Goal: Check status: Check status

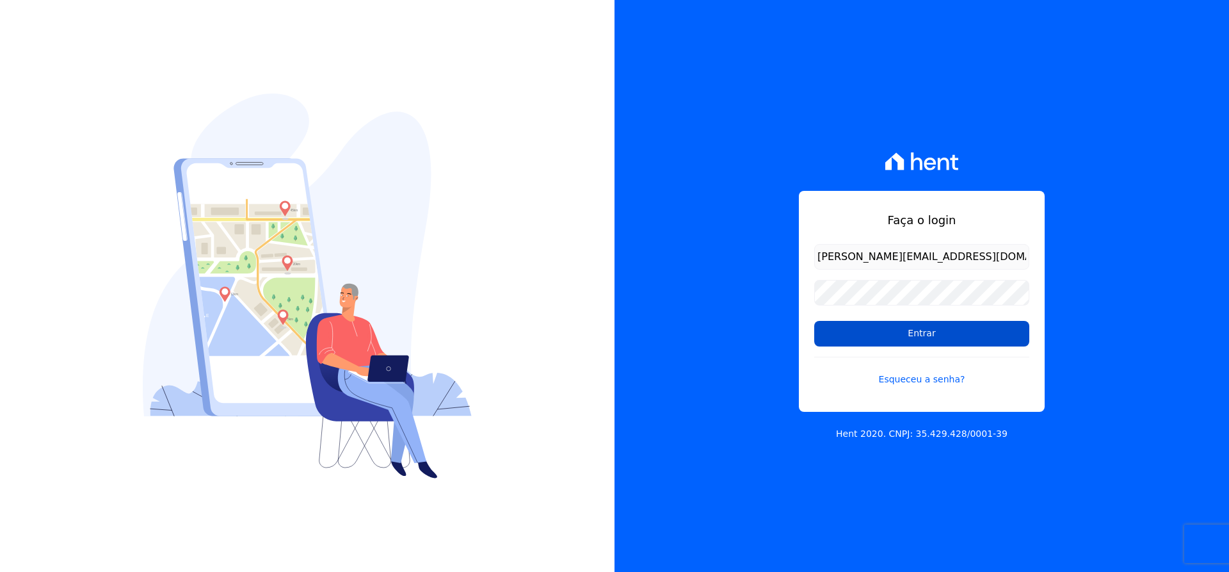
click at [917, 330] on input "Entrar" at bounding box center [921, 334] width 215 height 26
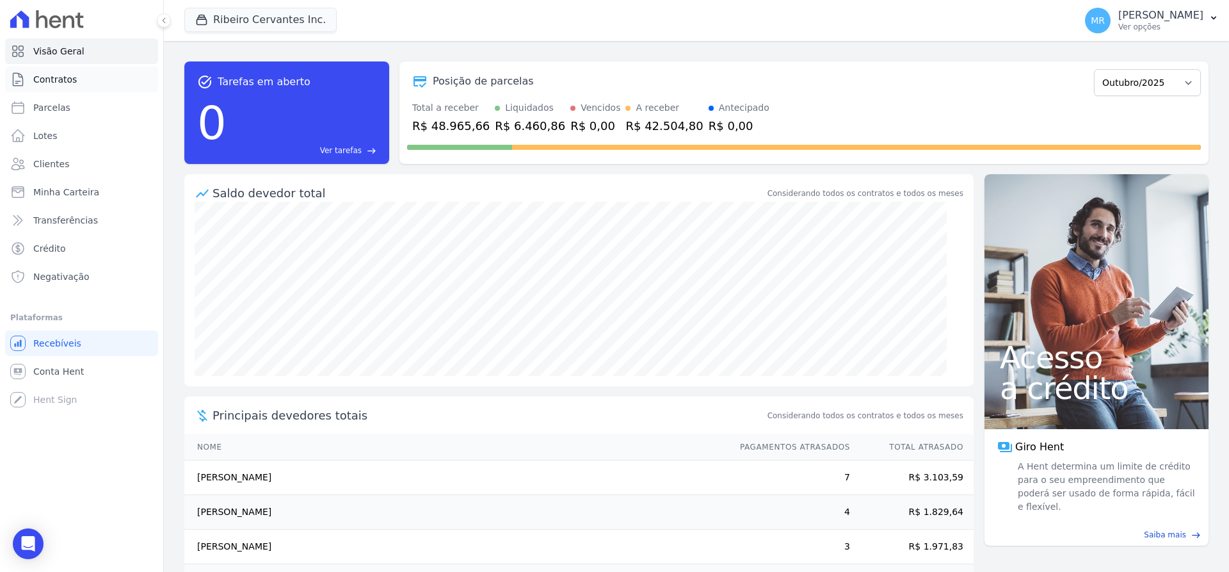
click at [61, 73] on span "Contratos" at bounding box center [55, 79] width 44 height 13
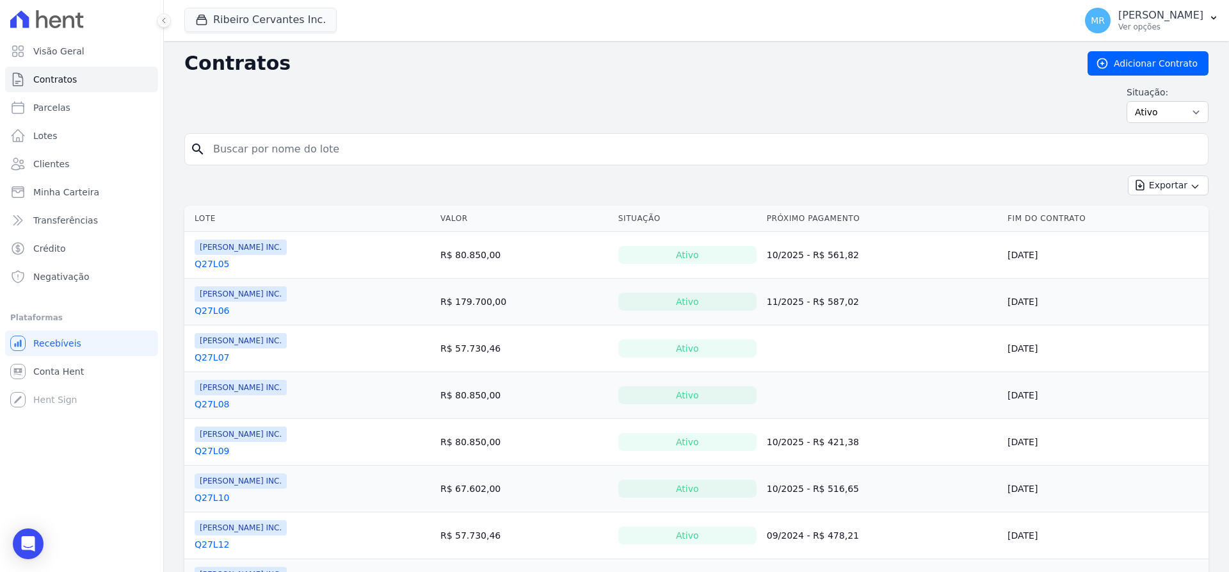
click at [322, 141] on input "search" at bounding box center [703, 149] width 997 height 26
type input "marciel"
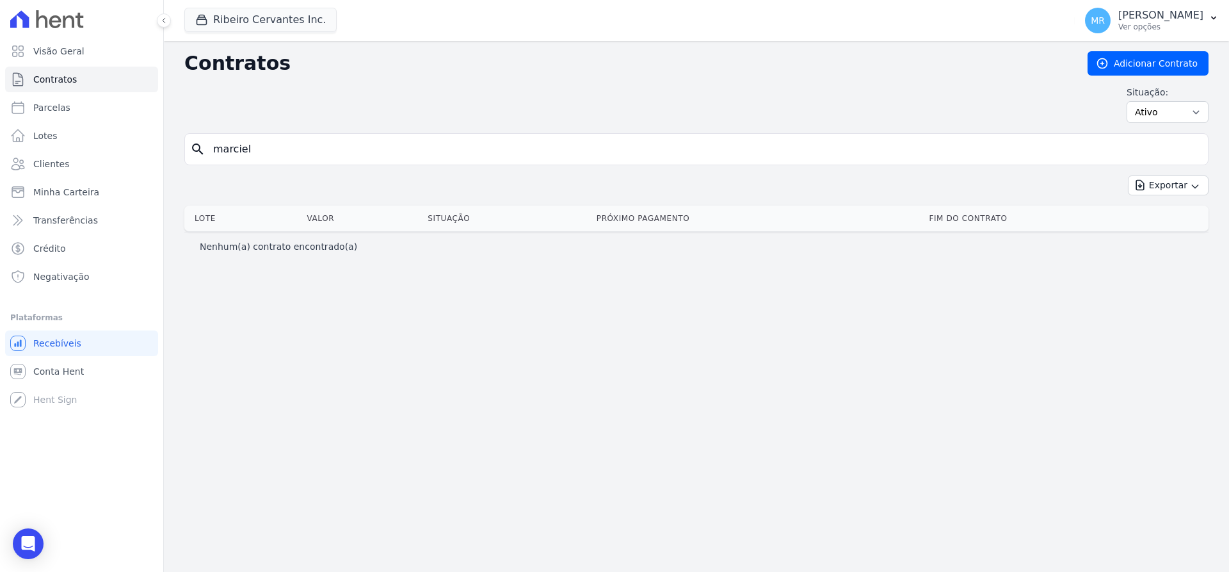
click at [332, 154] on input "marciel" at bounding box center [703, 149] width 997 height 26
click at [58, 165] on span "Clientes" at bounding box center [51, 163] width 36 height 13
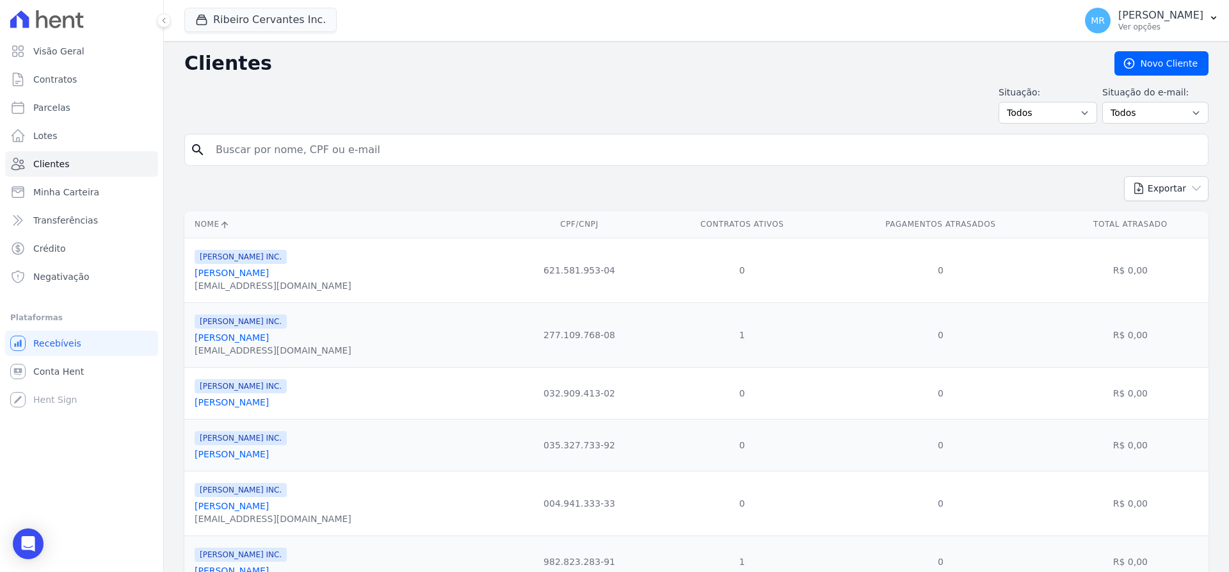
click at [282, 150] on input "search" at bounding box center [705, 150] width 995 height 26
type input "marciel"
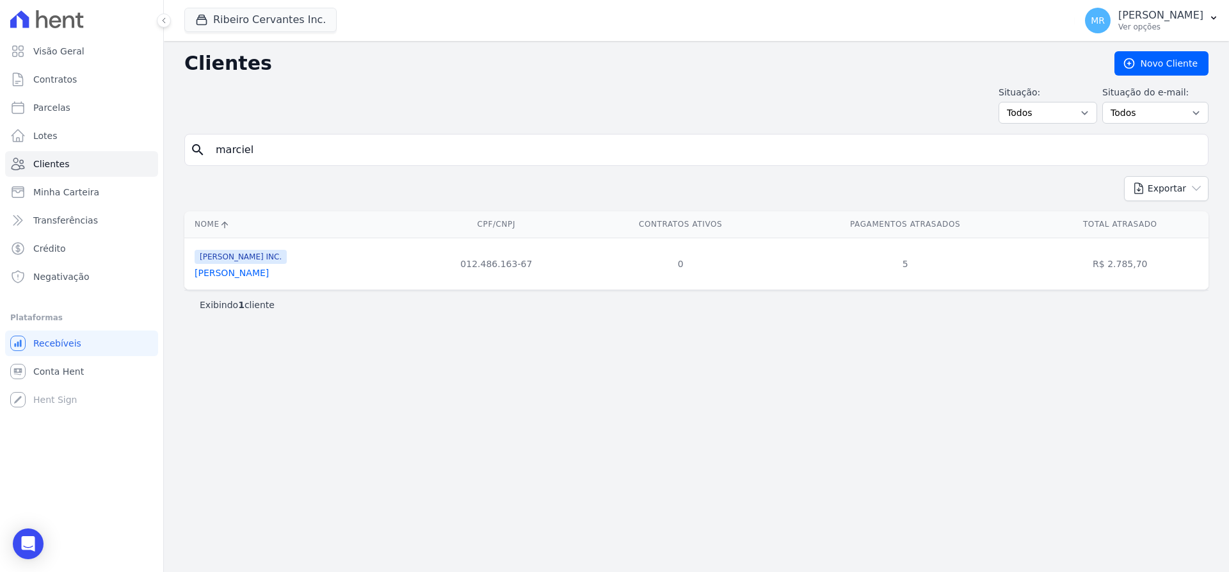
click at [269, 269] on link "[PERSON_NAME]" at bounding box center [232, 273] width 74 height 10
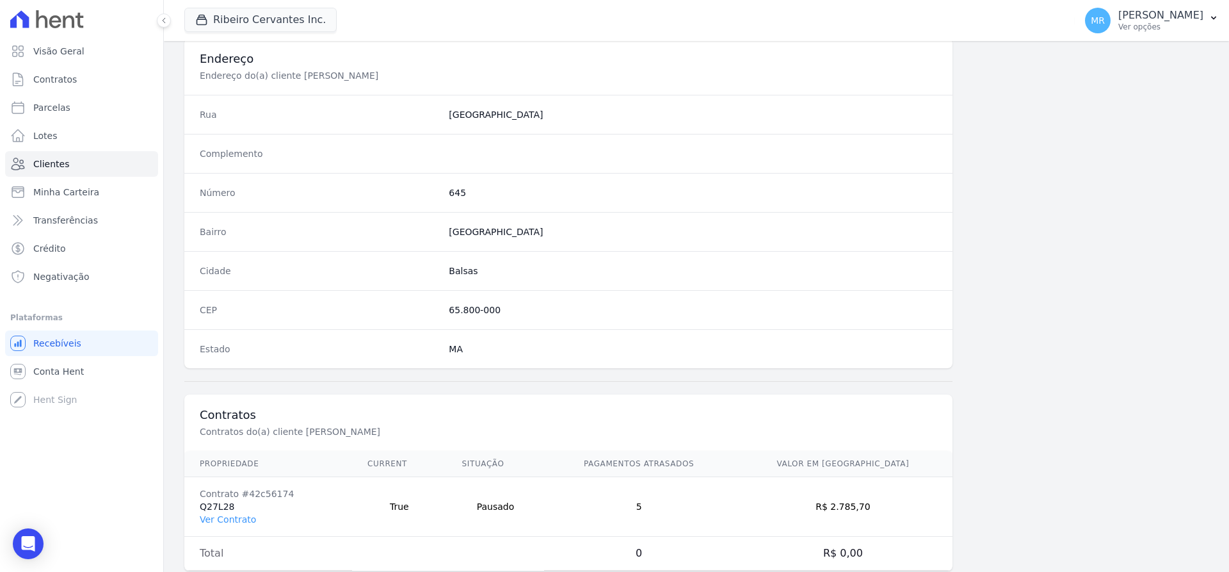
scroll to position [626, 0]
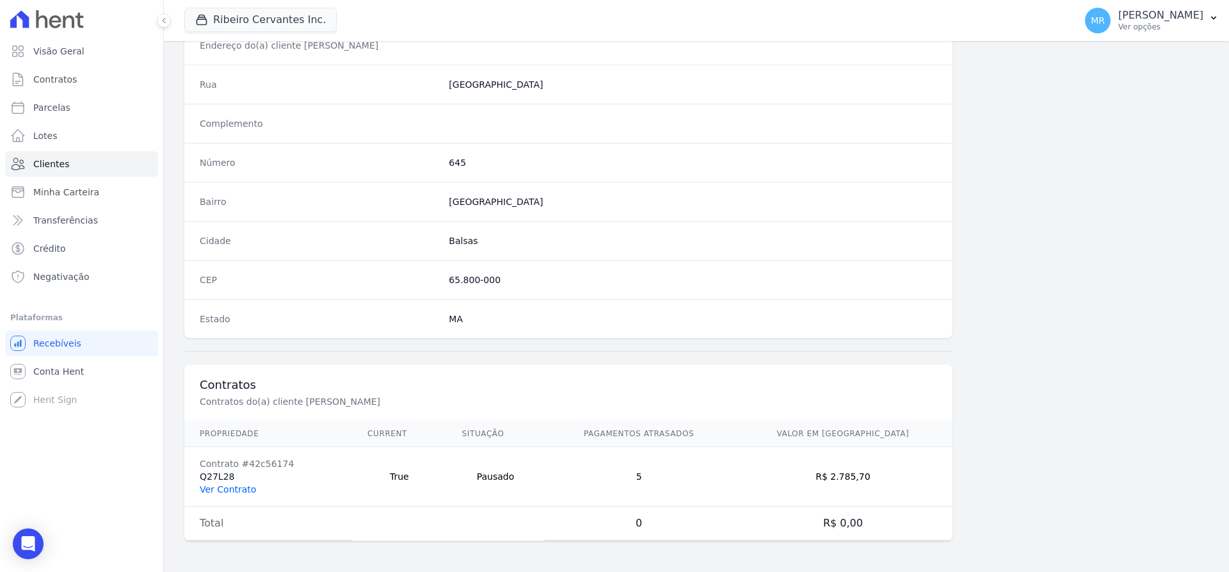
click at [224, 494] on link "Ver Contrato" at bounding box center [228, 489] width 56 height 10
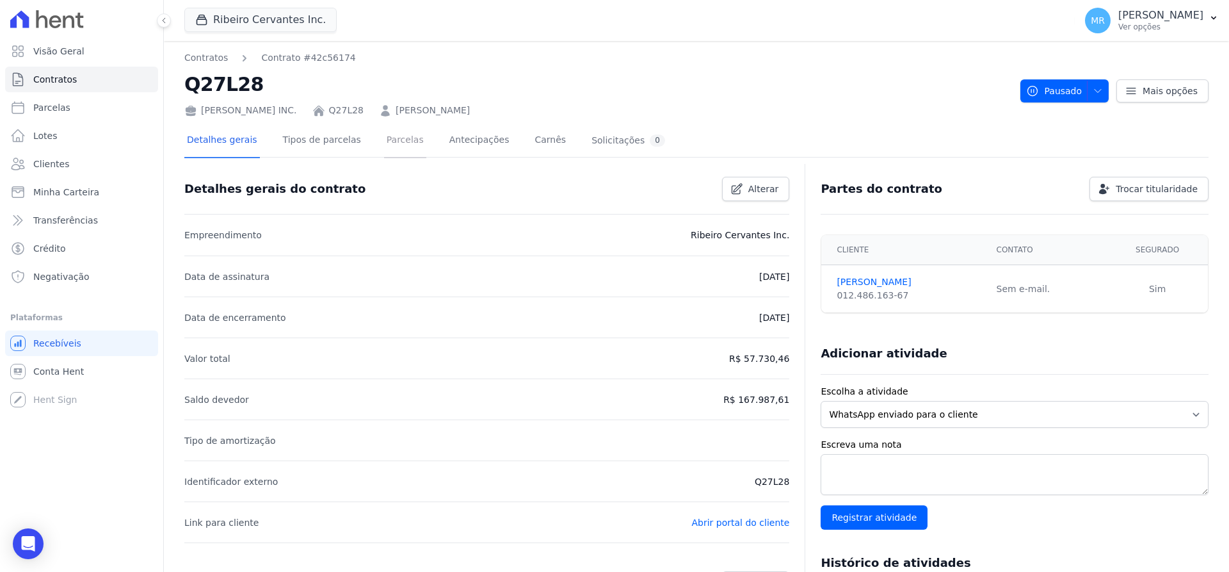
click at [394, 135] on link "Parcelas" at bounding box center [405, 141] width 42 height 34
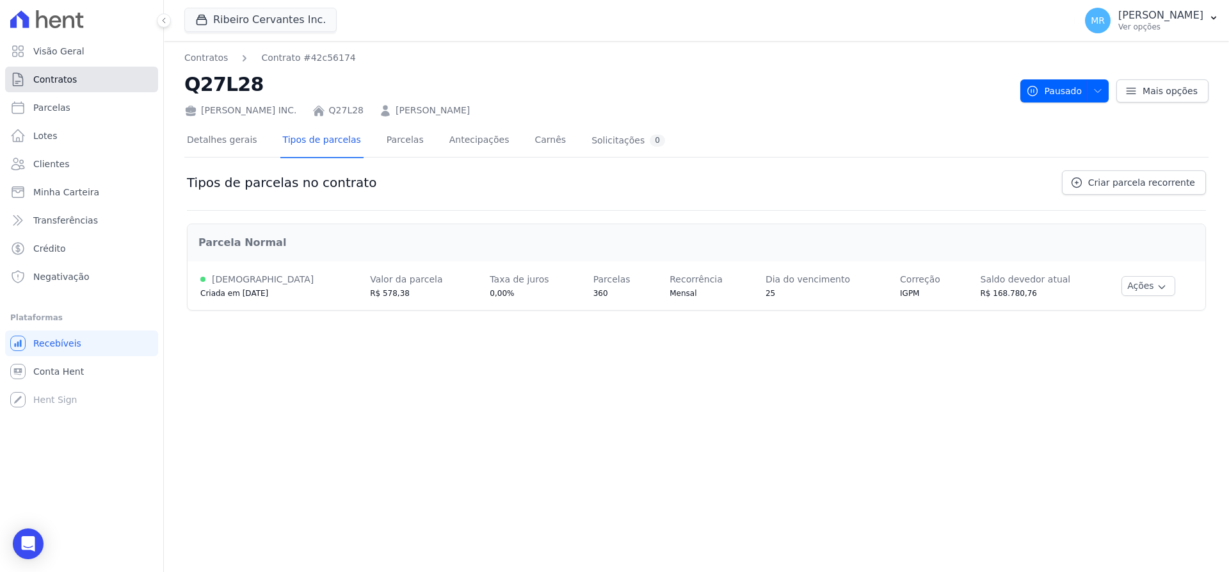
click at [57, 79] on span "Contratos" at bounding box center [55, 79] width 44 height 13
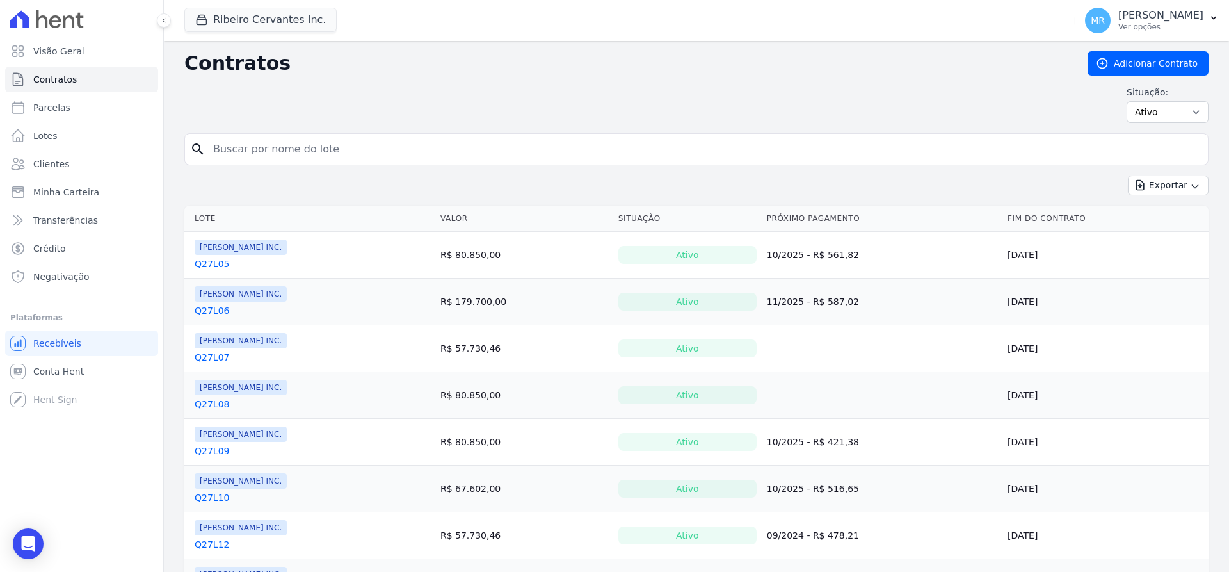
click at [262, 150] on input "search" at bounding box center [703, 149] width 997 height 26
type input "q33l30"
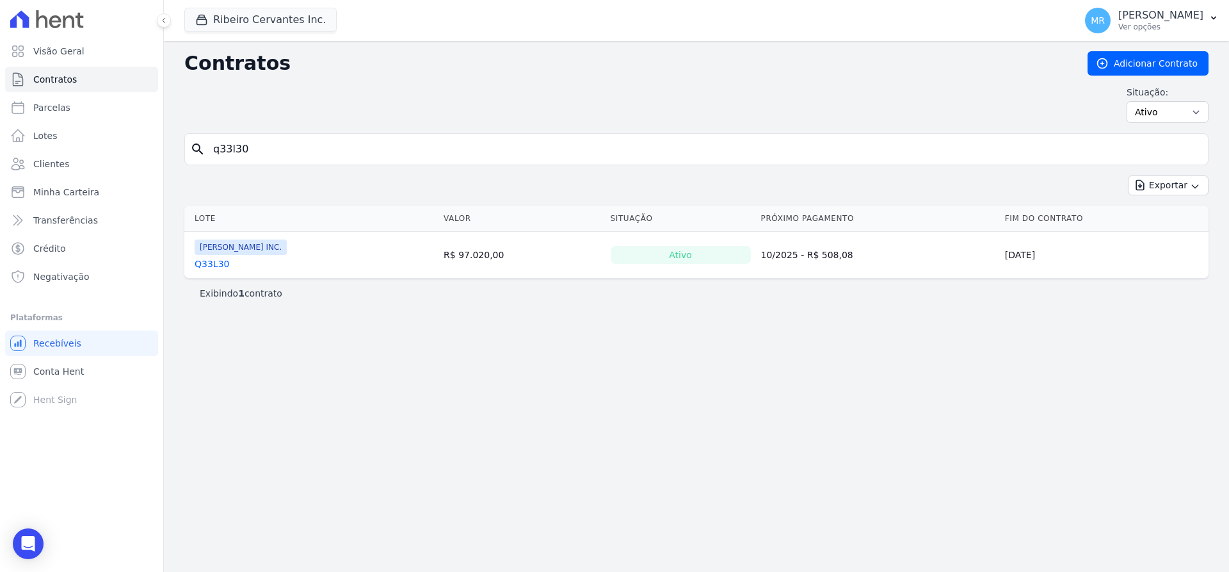
click at [214, 261] on link "Q33L30" at bounding box center [212, 263] width 35 height 13
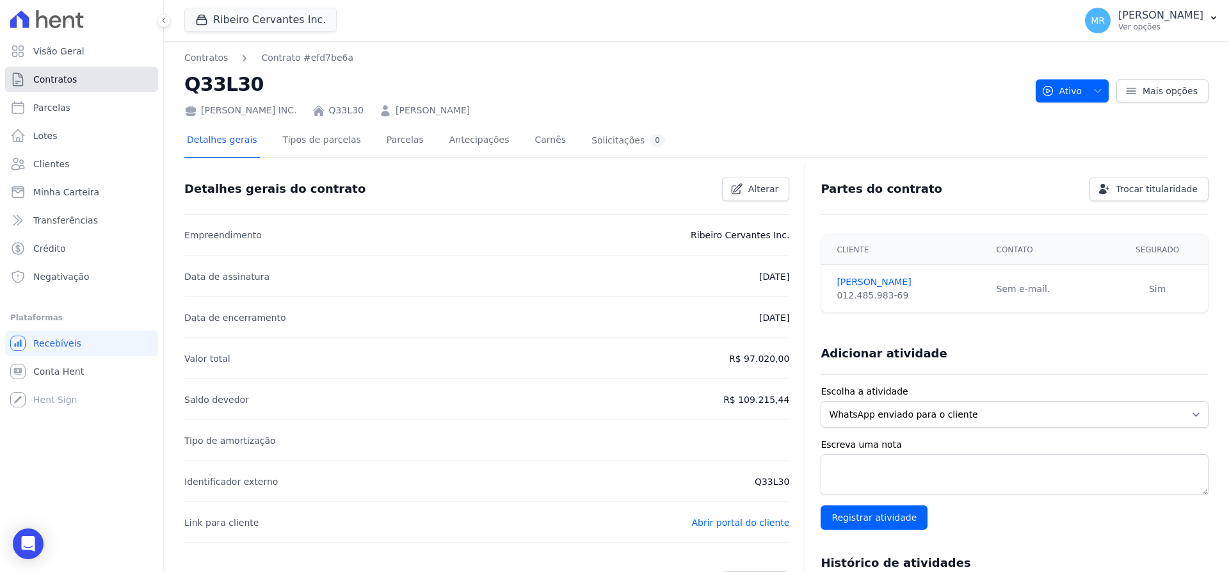
click at [76, 86] on link "Contratos" at bounding box center [81, 80] width 153 height 26
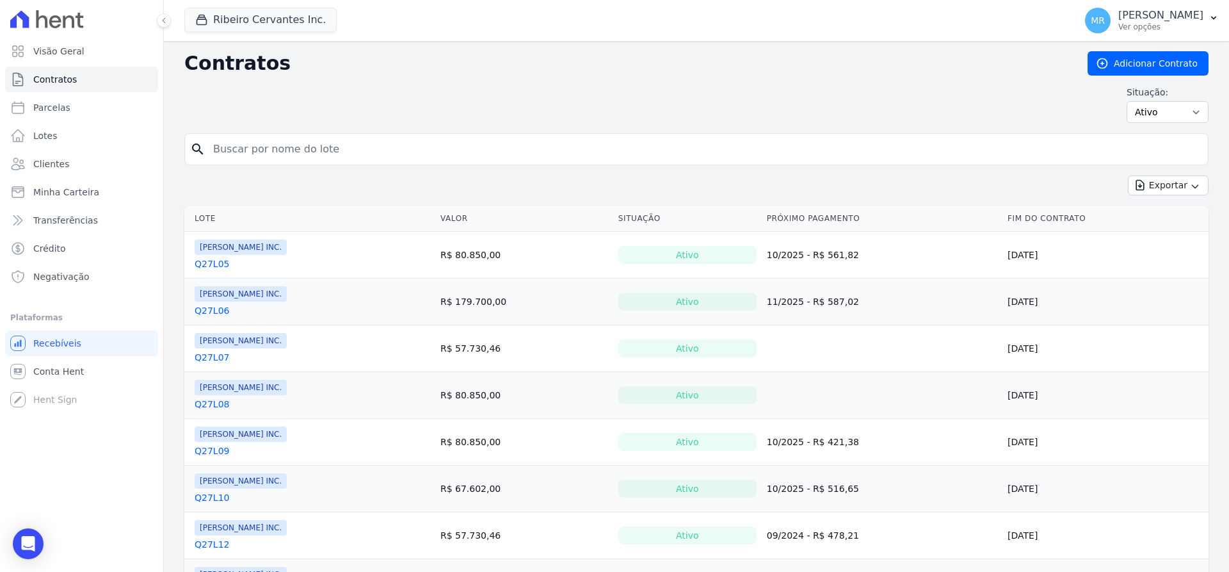
click at [280, 145] on input "search" at bounding box center [703, 149] width 997 height 26
type input "q33l30"
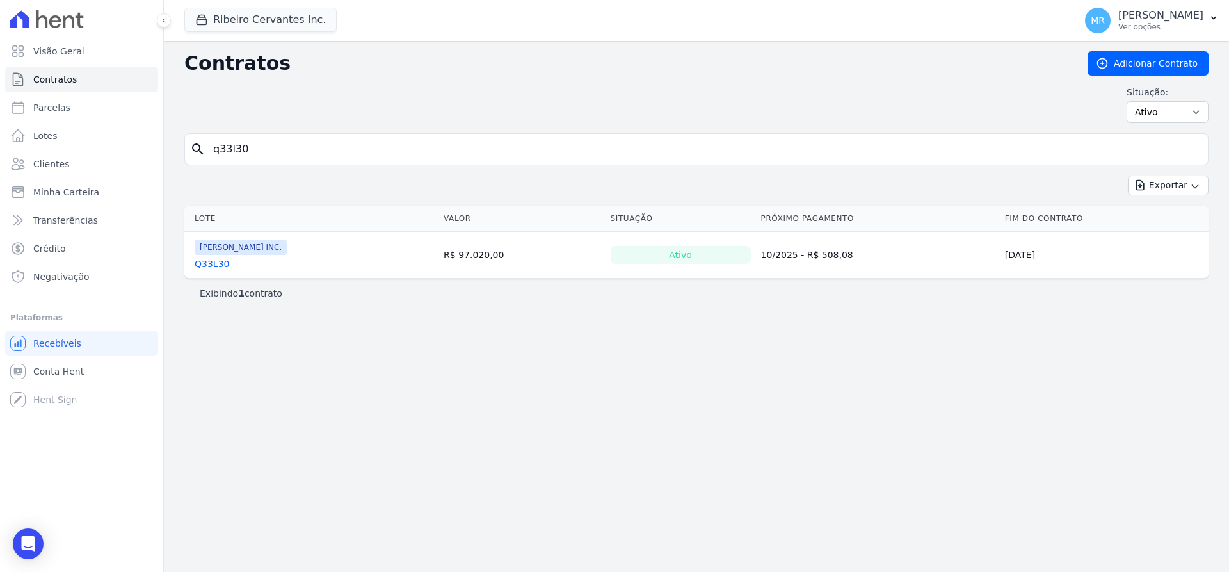
click at [214, 260] on link "Q33L30" at bounding box center [212, 263] width 35 height 13
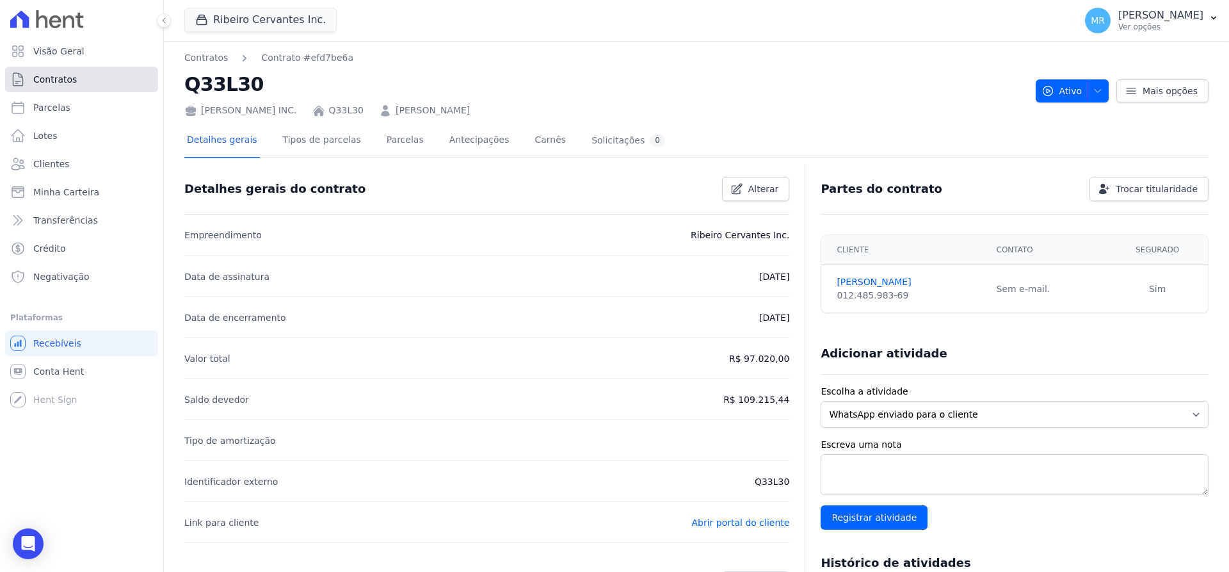
click at [66, 84] on span "Contratos" at bounding box center [55, 79] width 44 height 13
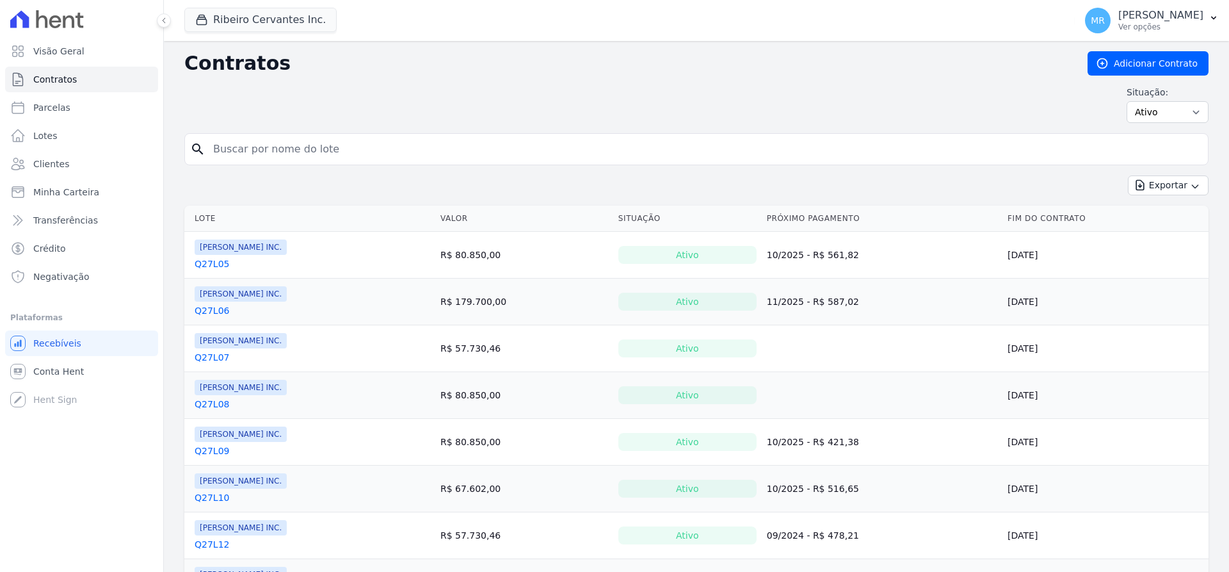
click at [314, 145] on input "search" at bounding box center [703, 149] width 997 height 26
type input "q33l29"
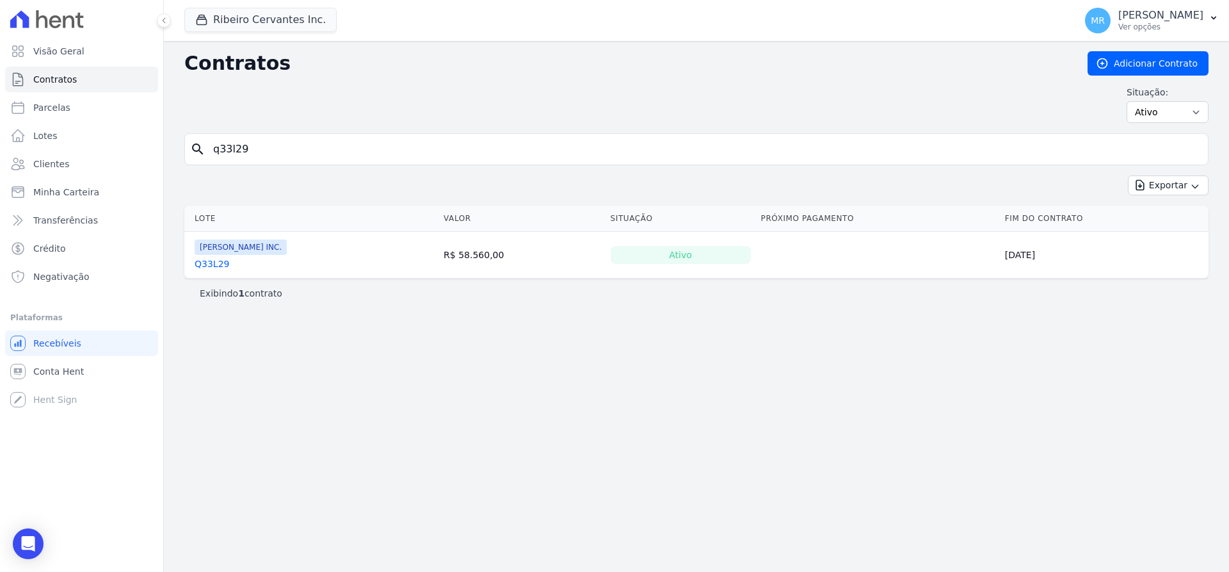
click at [207, 261] on link "Q33L29" at bounding box center [212, 263] width 35 height 13
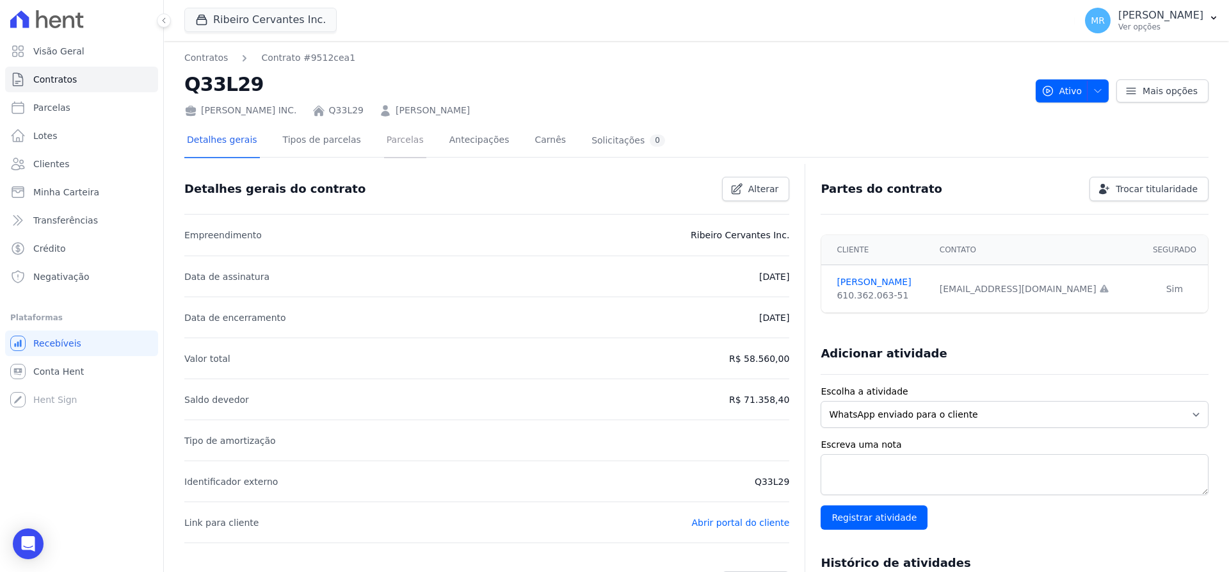
click at [394, 138] on link "Parcelas" at bounding box center [405, 141] width 42 height 34
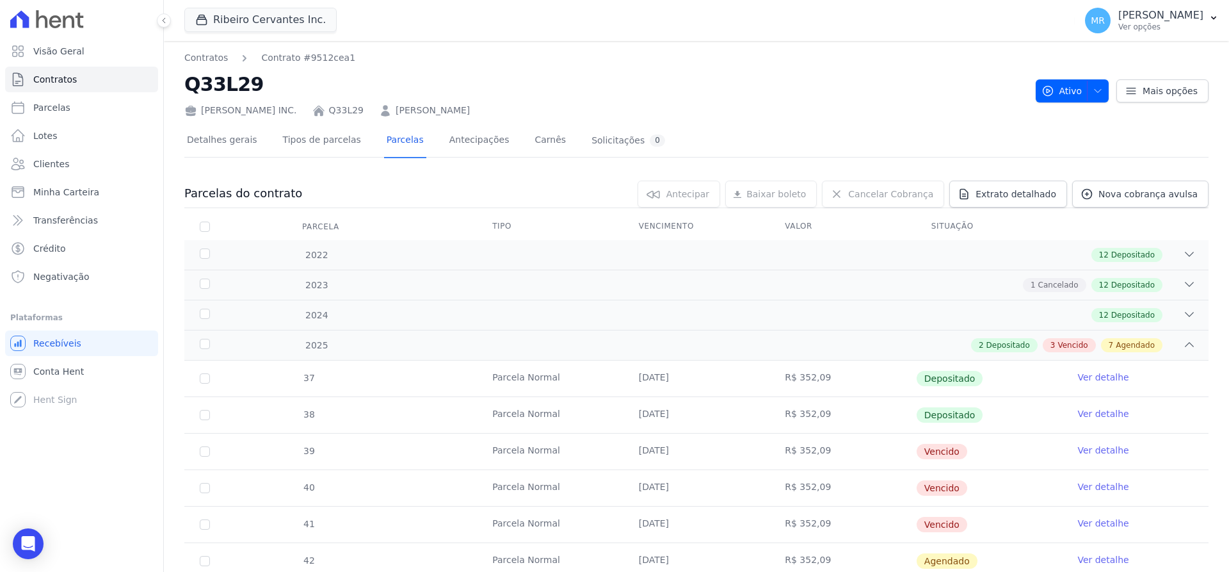
scroll to position [81, 0]
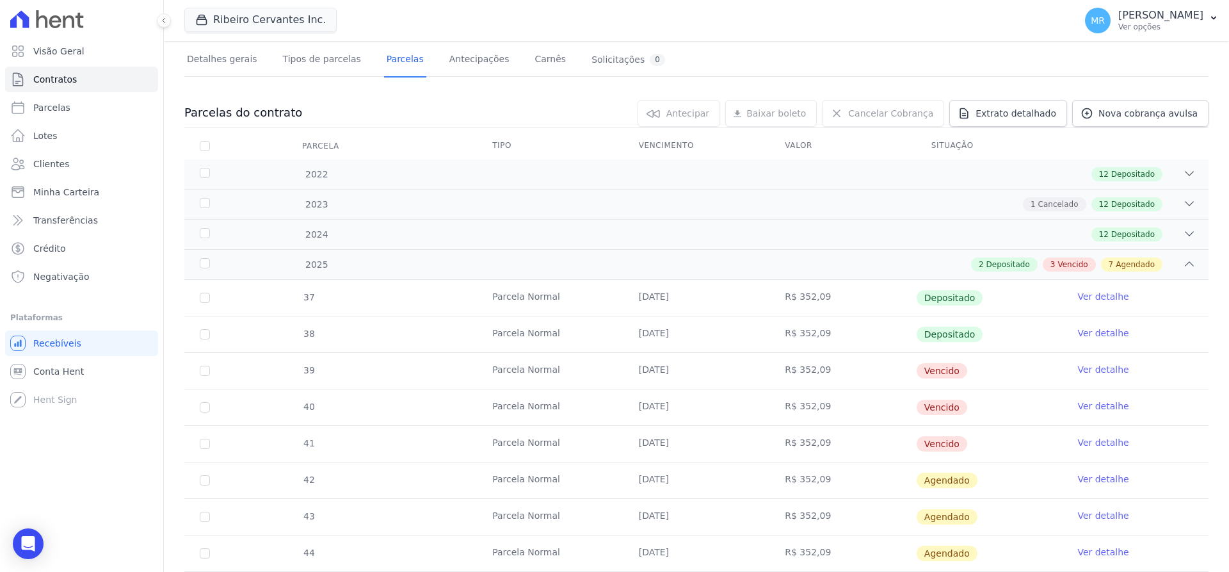
drag, startPoint x: 299, startPoint y: 448, endPoint x: 969, endPoint y: 447, distance: 670.2
click at [969, 447] on tr "41 [GEOGRAPHIC_DATA] [DATE] R$ 352,09 [GEOGRAPHIC_DATA] Ver detalhe" at bounding box center [696, 443] width 1024 height 36
click at [1137, 228] on div "12 Depositado" at bounding box center [1126, 234] width 71 height 14
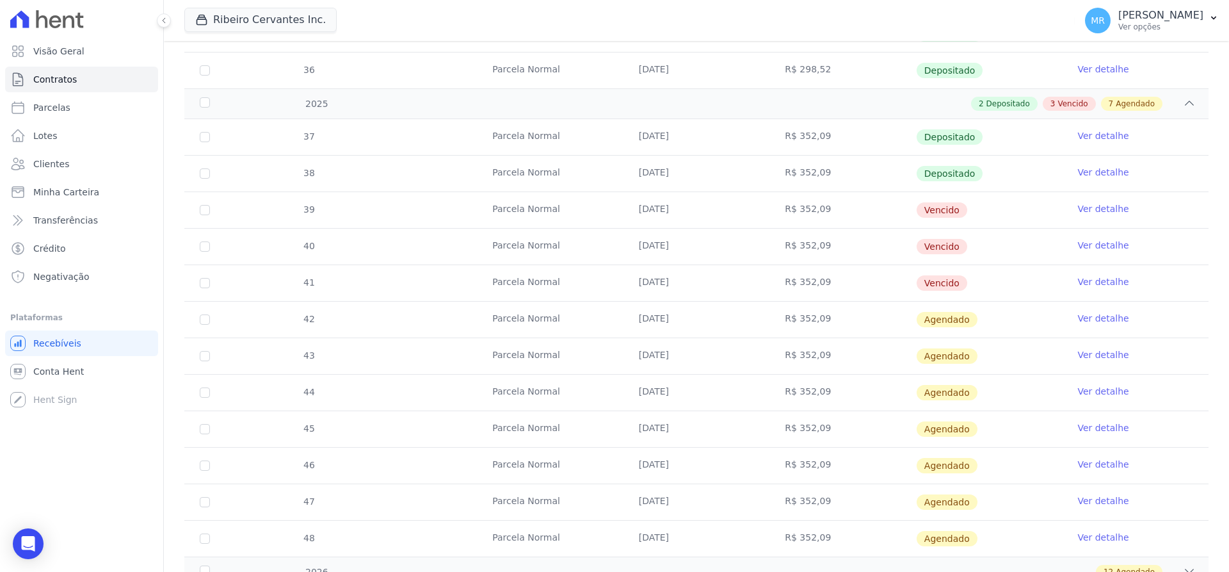
scroll to position [675, 0]
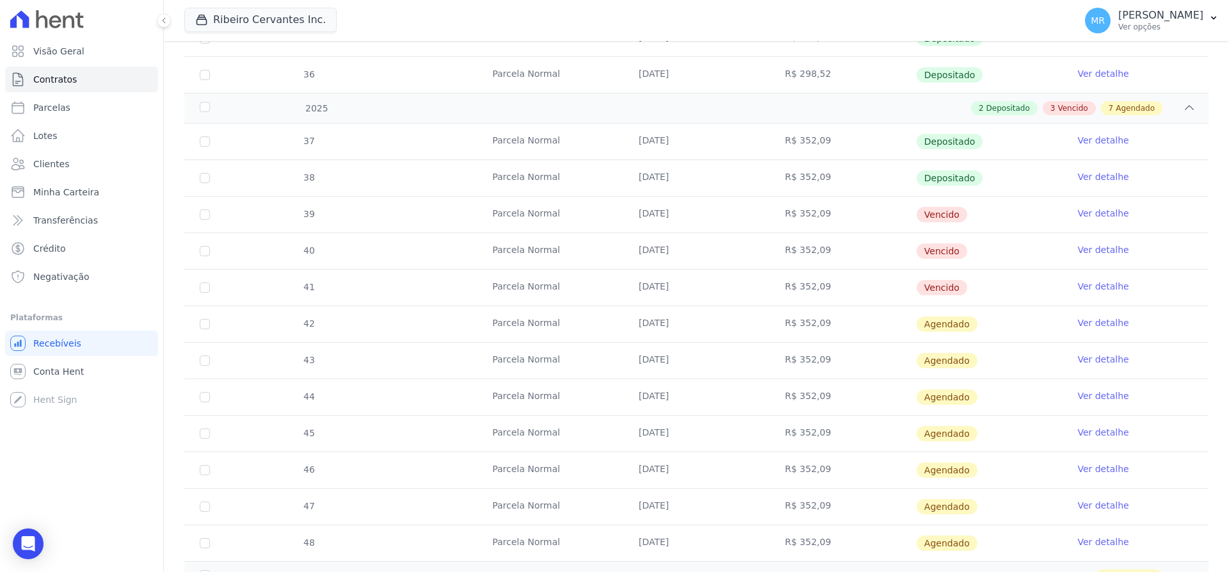
drag, startPoint x: 811, startPoint y: 438, endPoint x: 779, endPoint y: 435, distance: 32.1
click at [779, 435] on td "R$ 352,09" at bounding box center [842, 433] width 147 height 36
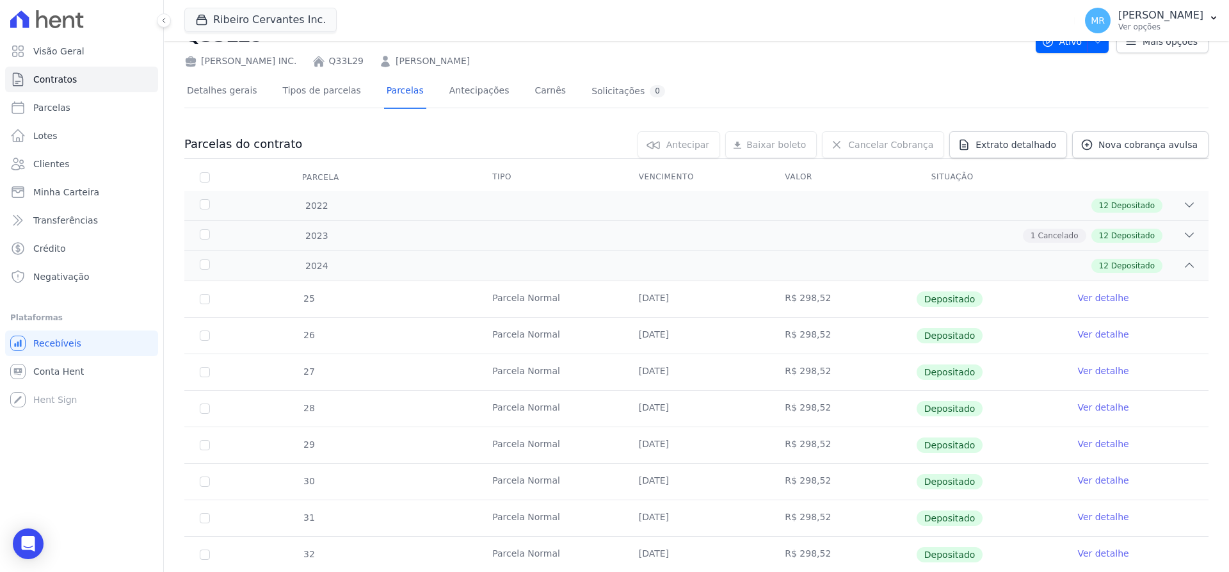
scroll to position [29, 0]
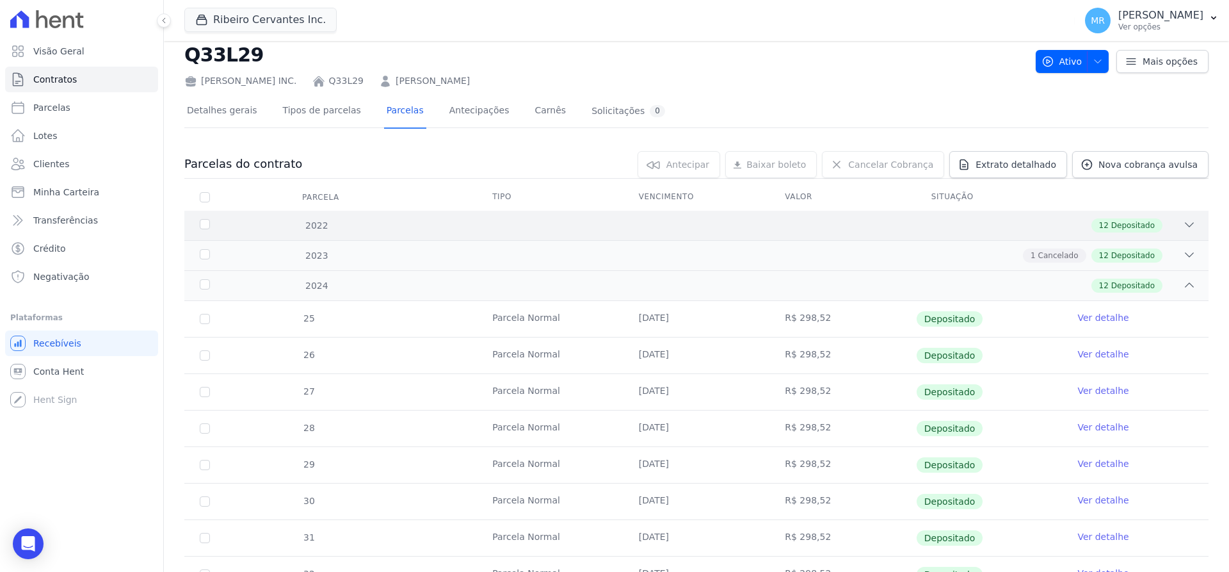
click at [1127, 221] on span "Depositado" at bounding box center [1133, 226] width 44 height 12
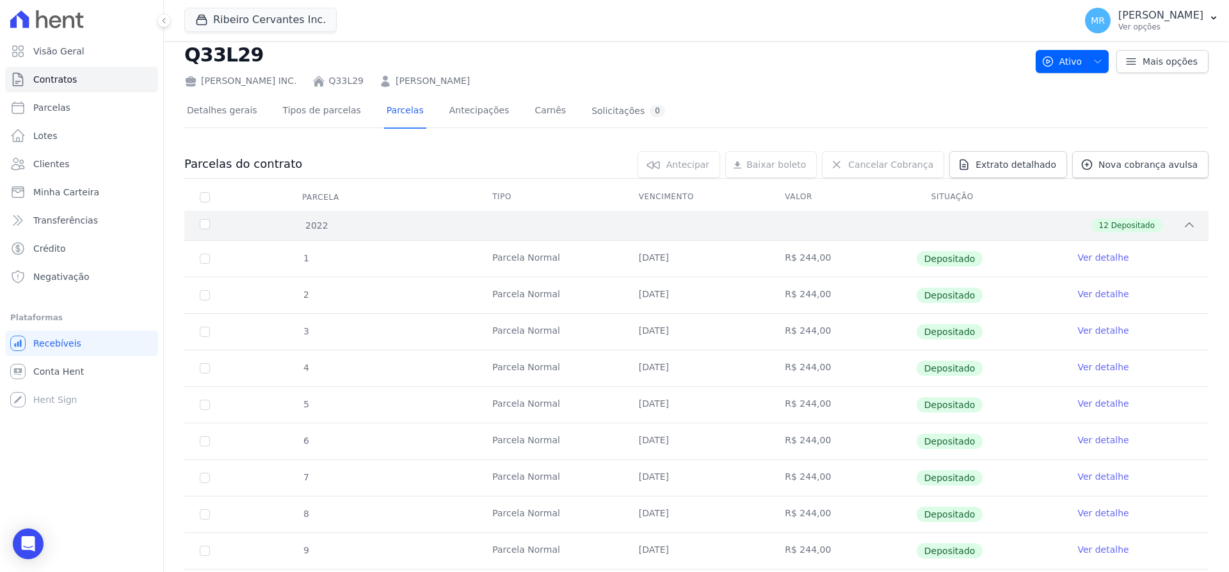
click at [1127, 221] on span "Depositado" at bounding box center [1133, 226] width 44 height 12
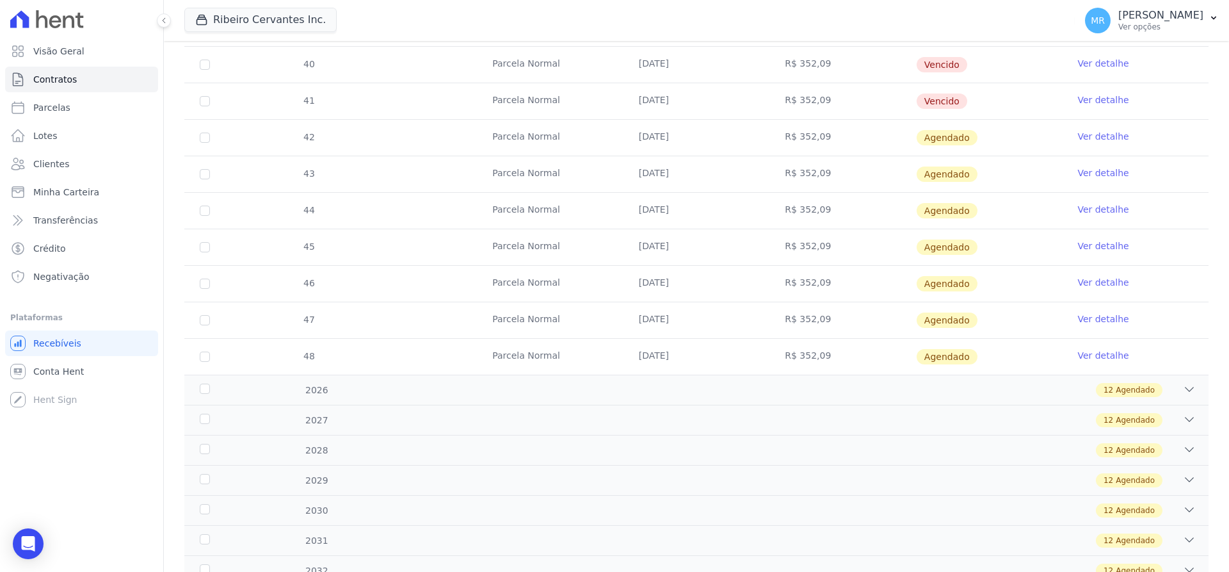
scroll to position [1184, 0]
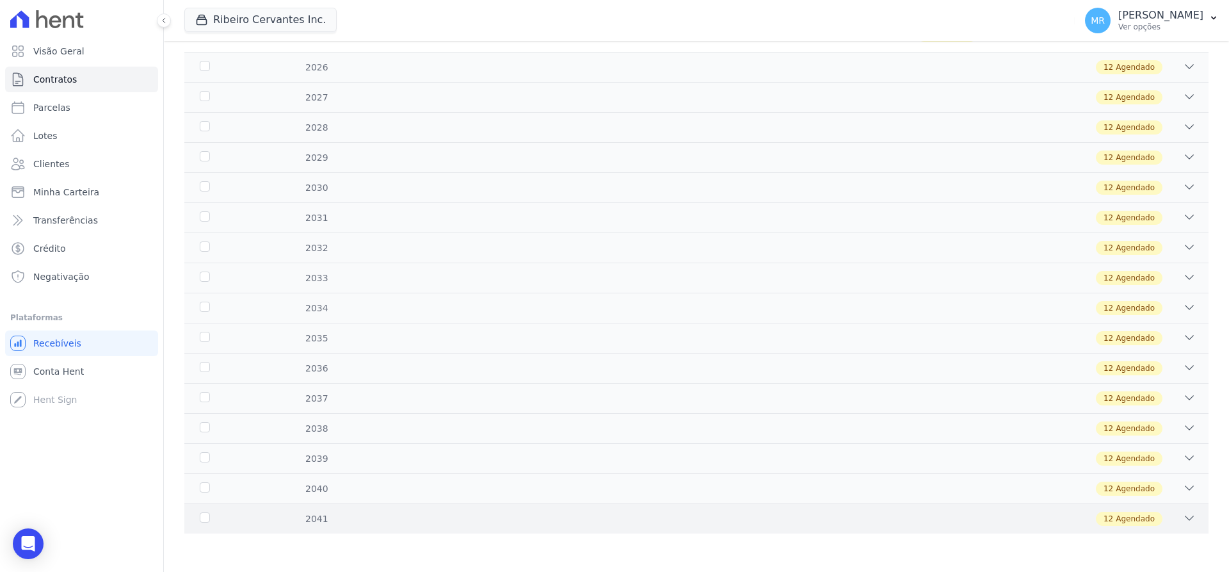
click at [337, 525] on div "12 Agendado" at bounding box center [747, 518] width 898 height 14
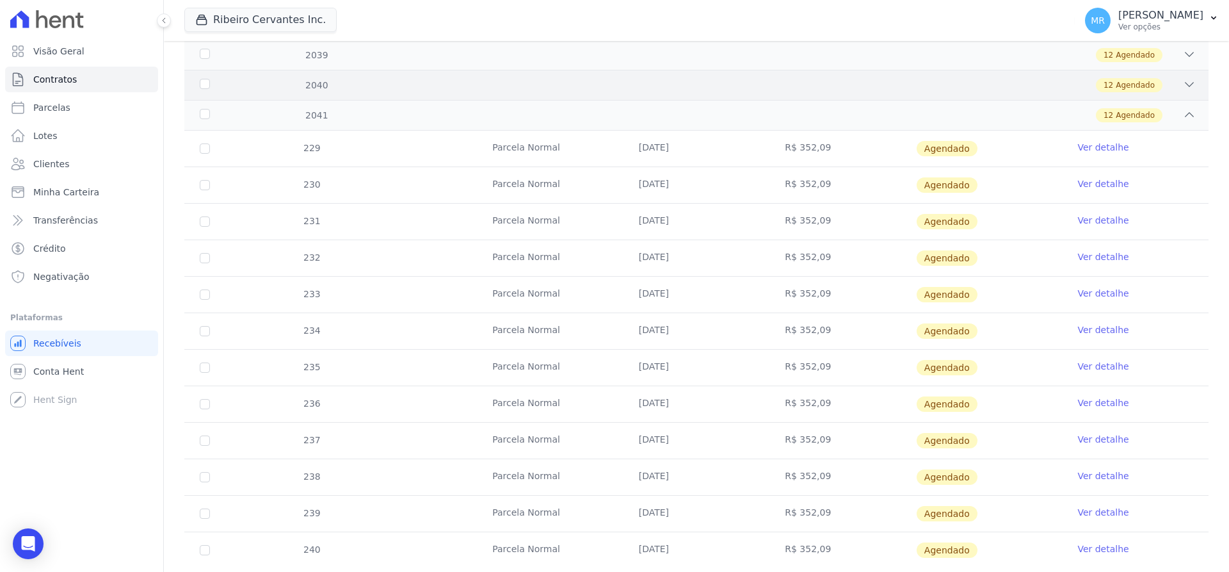
scroll to position [1621, 0]
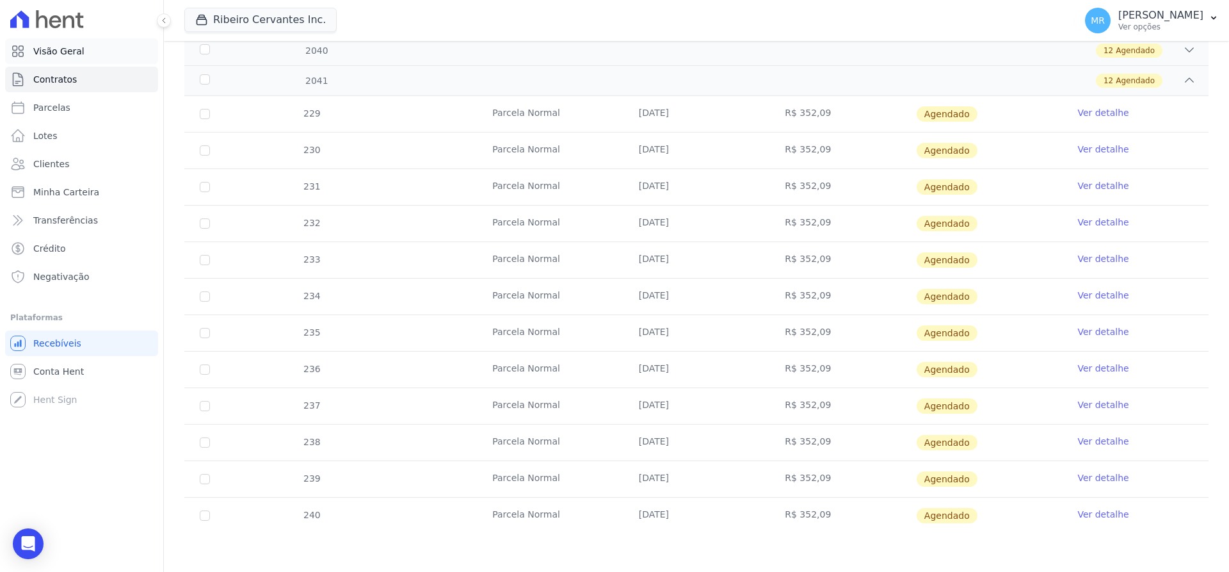
click at [60, 53] on span "Visão Geral" at bounding box center [58, 51] width 51 height 13
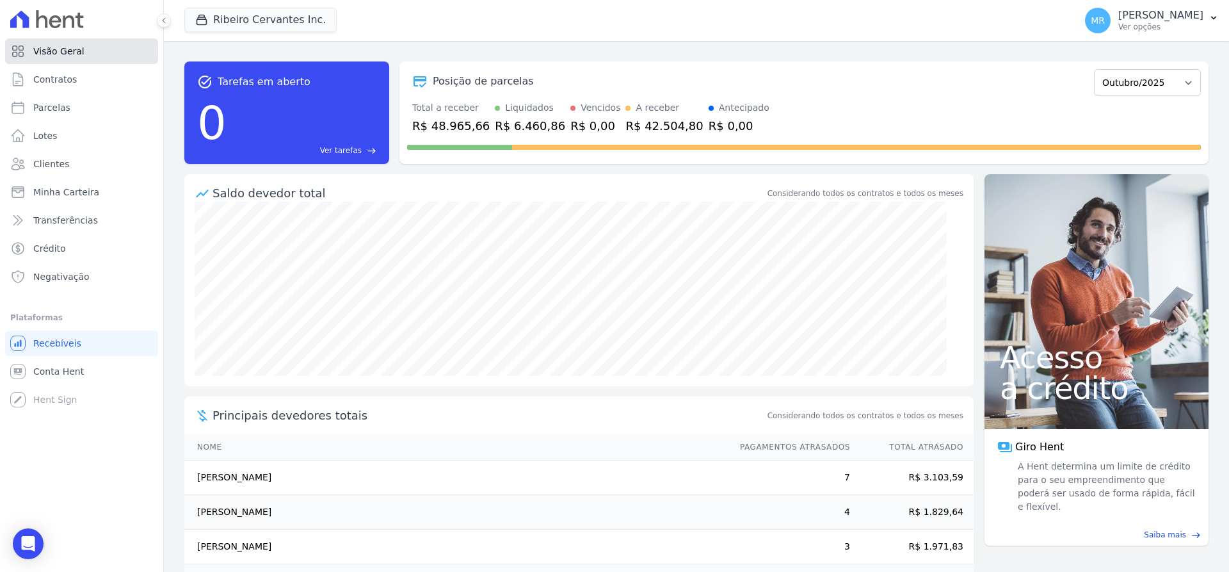
click at [45, 53] on span "Visão Geral" at bounding box center [58, 51] width 51 height 13
